Goal: Consume media (video, audio): Consume media (video, audio)

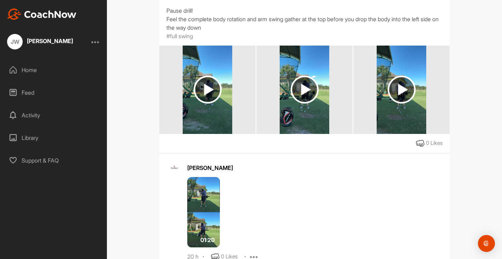
scroll to position [126, 0]
click at [207, 87] on img at bounding box center [208, 89] width 28 height 28
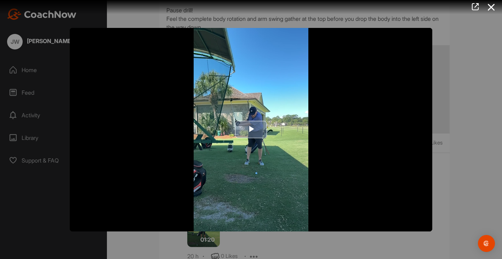
click at [251, 130] on span "Video Player" at bounding box center [251, 130] width 0 height 0
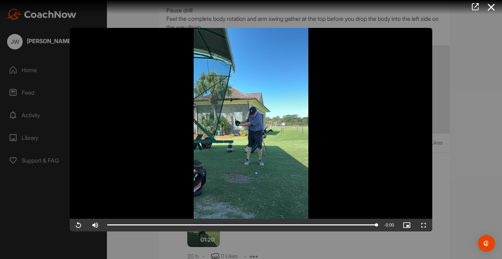
click at [79, 225] on span "Video Player" at bounding box center [78, 225] width 17 height 0
click at [491, 6] on icon at bounding box center [491, 7] width 16 height 13
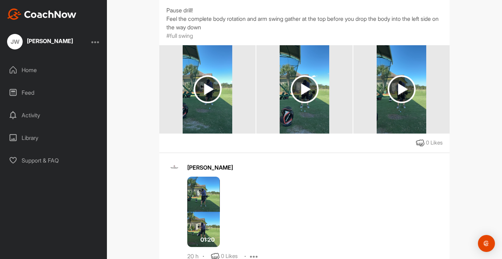
click at [305, 89] on img at bounding box center [305, 89] width 28 height 28
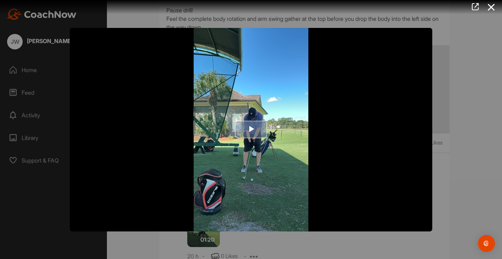
click at [251, 130] on span "Video Player" at bounding box center [251, 130] width 0 height 0
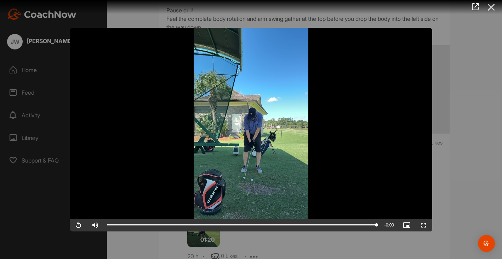
click at [492, 6] on icon at bounding box center [491, 7] width 16 height 13
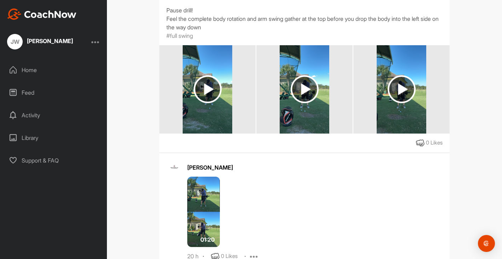
click at [401, 88] on img at bounding box center [402, 89] width 28 height 28
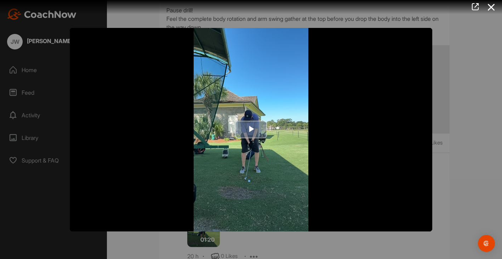
click at [251, 130] on span "Video Player" at bounding box center [251, 130] width 0 height 0
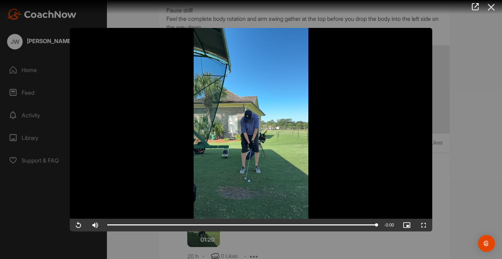
click at [491, 4] on icon at bounding box center [491, 7] width 16 height 13
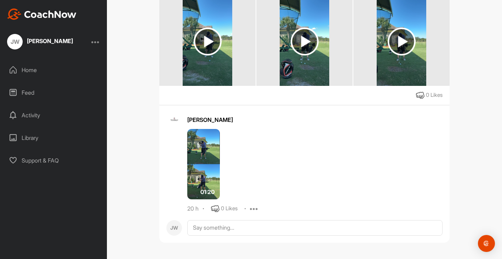
scroll to position [174, 0]
click at [206, 140] on img at bounding box center [203, 164] width 33 height 71
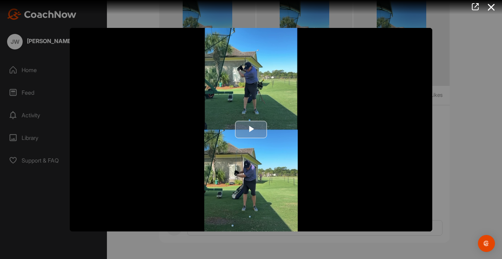
click at [251, 130] on span "Video Player" at bounding box center [251, 130] width 0 height 0
